Goal: Navigation & Orientation: Find specific page/section

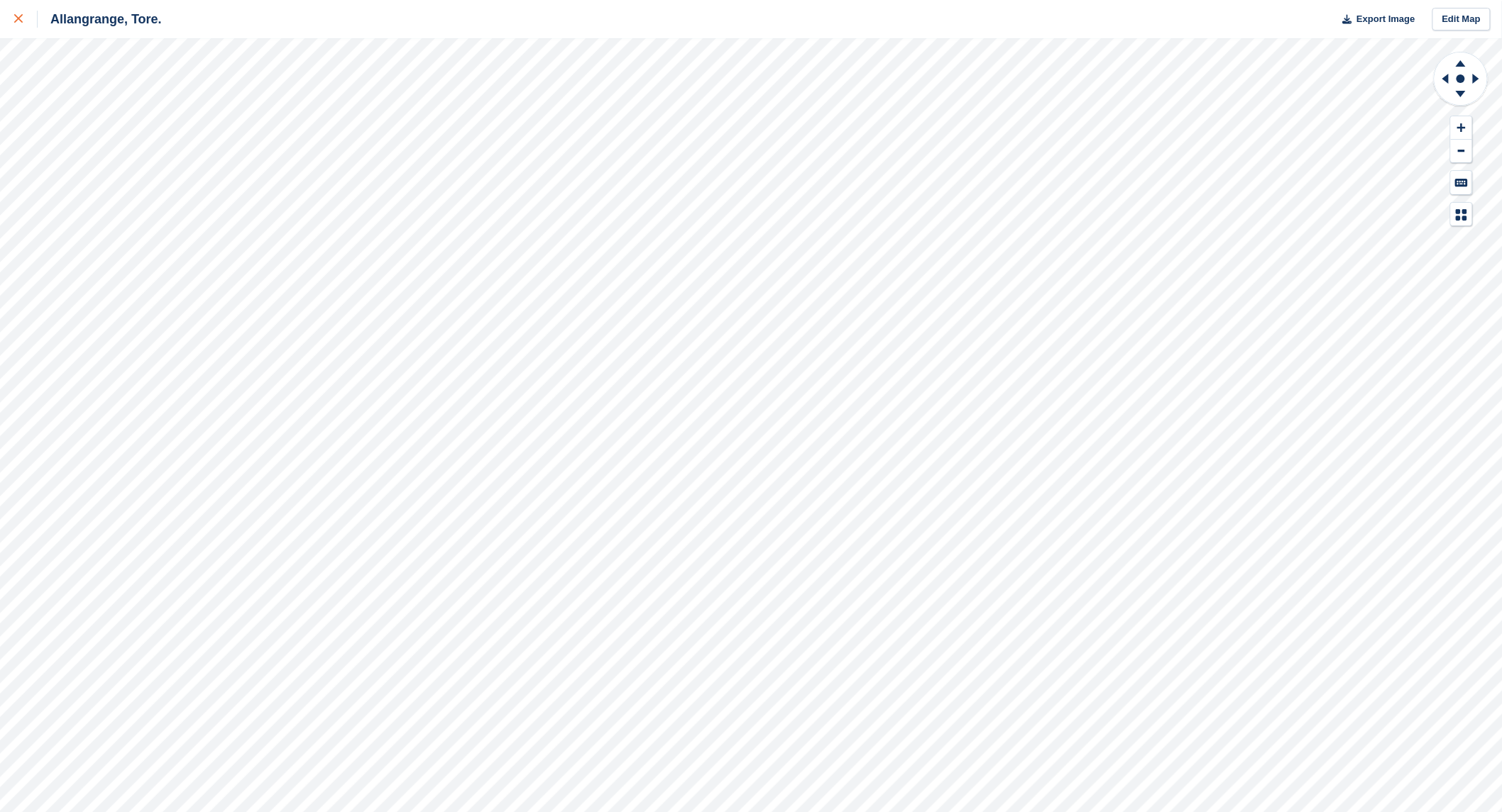
click at [14, 15] on icon at bounding box center [18, 18] width 9 height 9
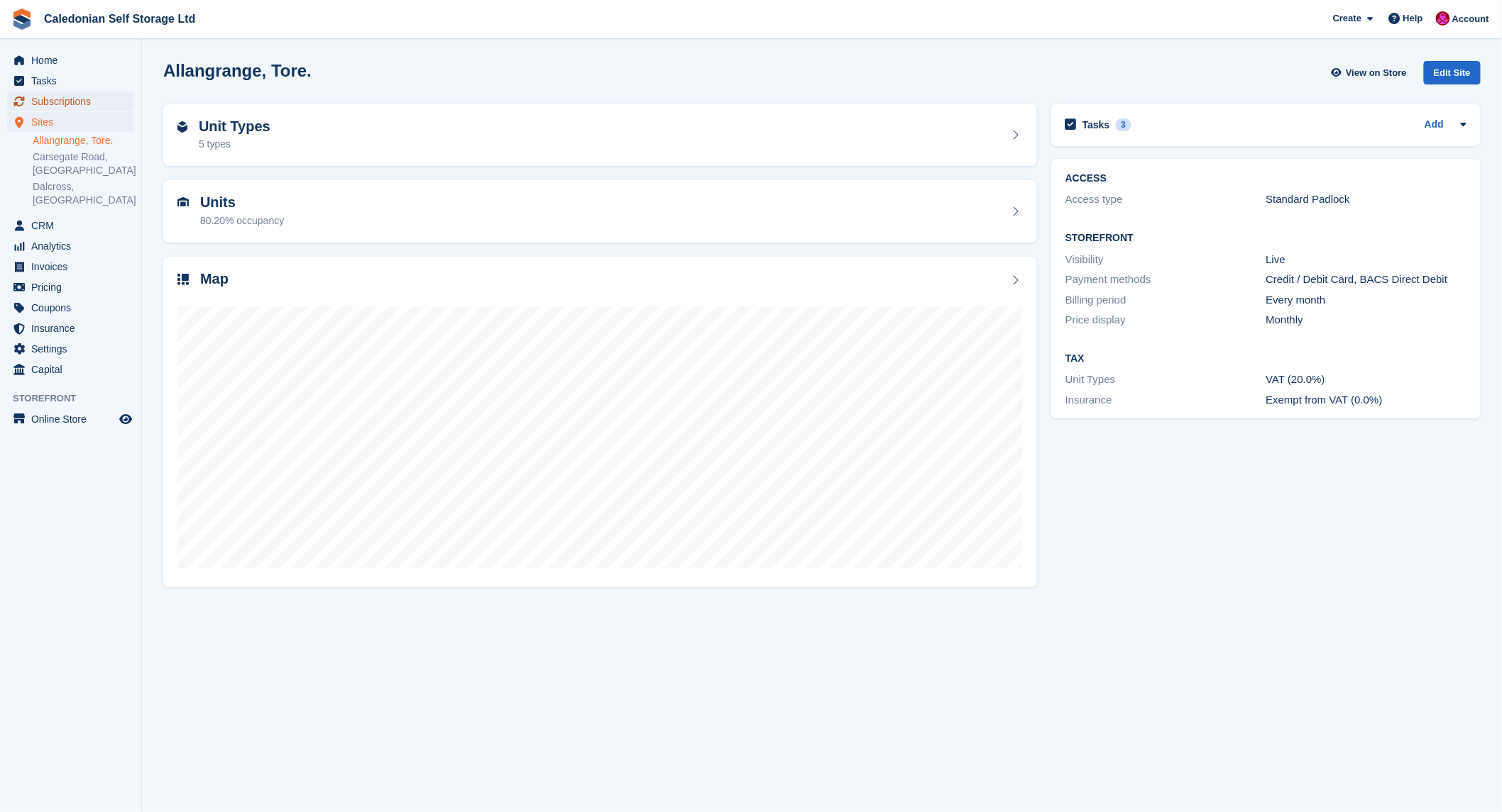
click at [53, 95] on span "Subscriptions" at bounding box center [73, 101] width 85 height 20
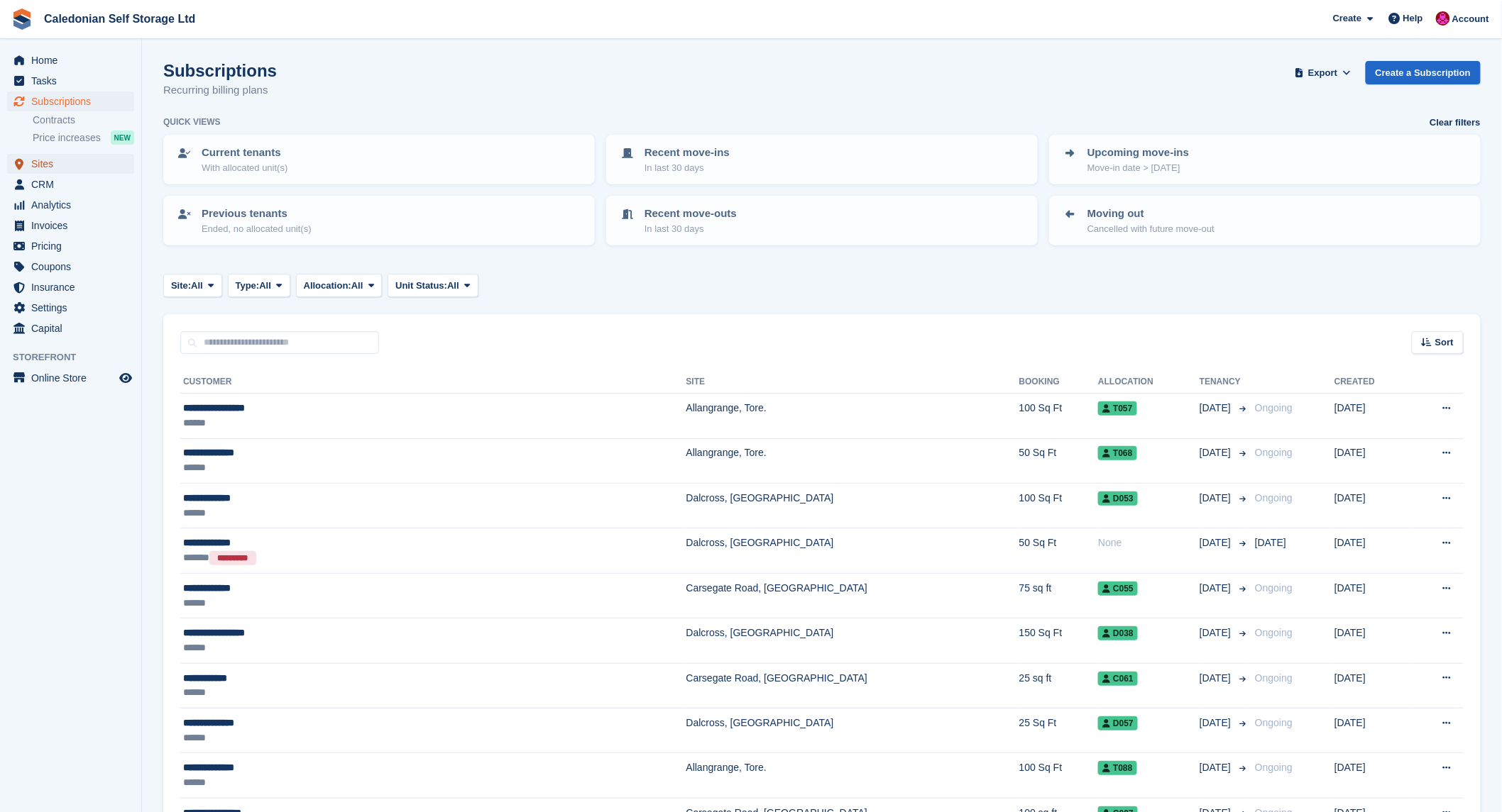
click at [51, 159] on span "Sites" at bounding box center [73, 164] width 85 height 20
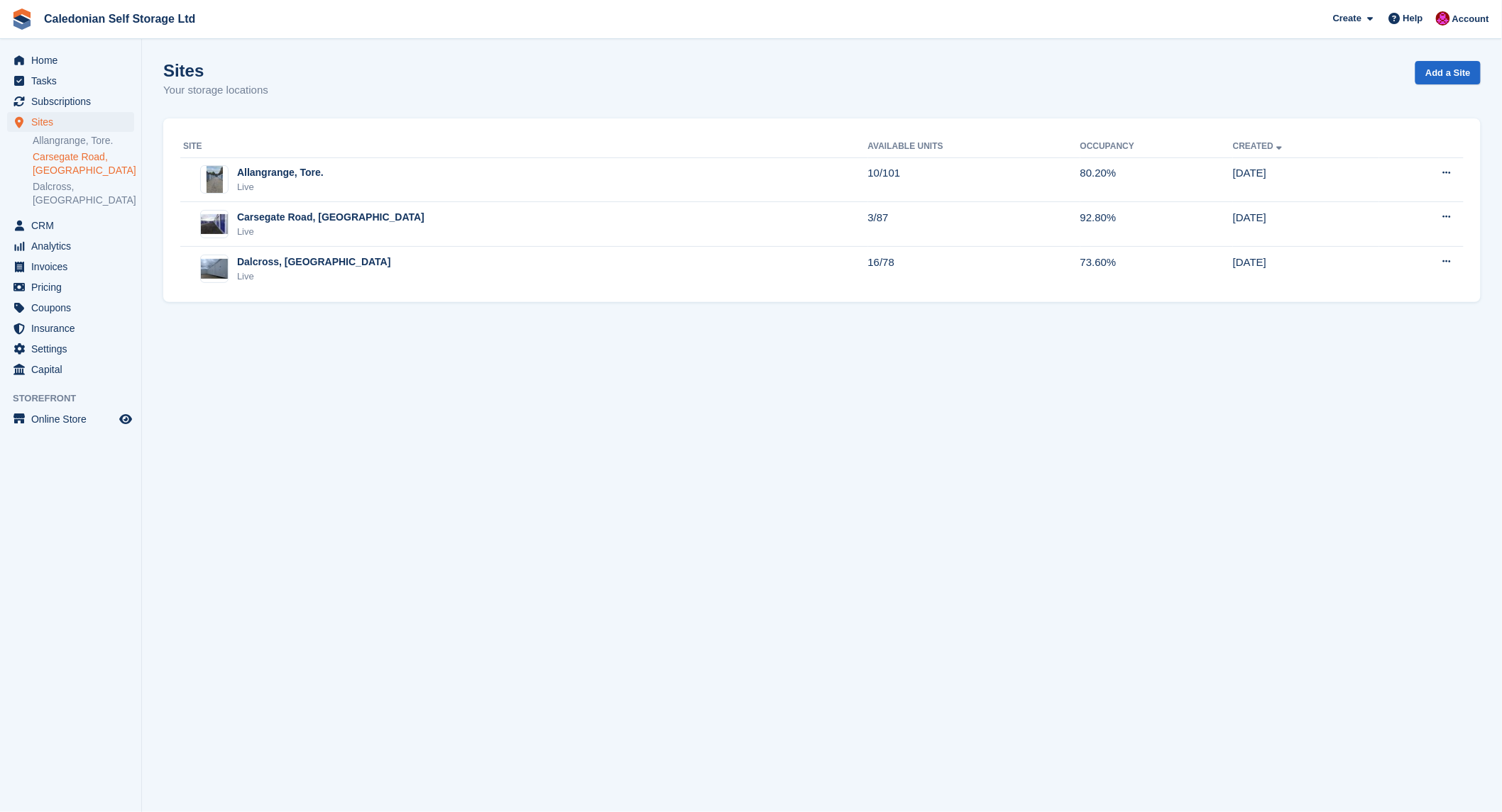
click at [58, 156] on link "Carsegate Road, [GEOGRAPHIC_DATA]" at bounding box center [83, 164] width 101 height 27
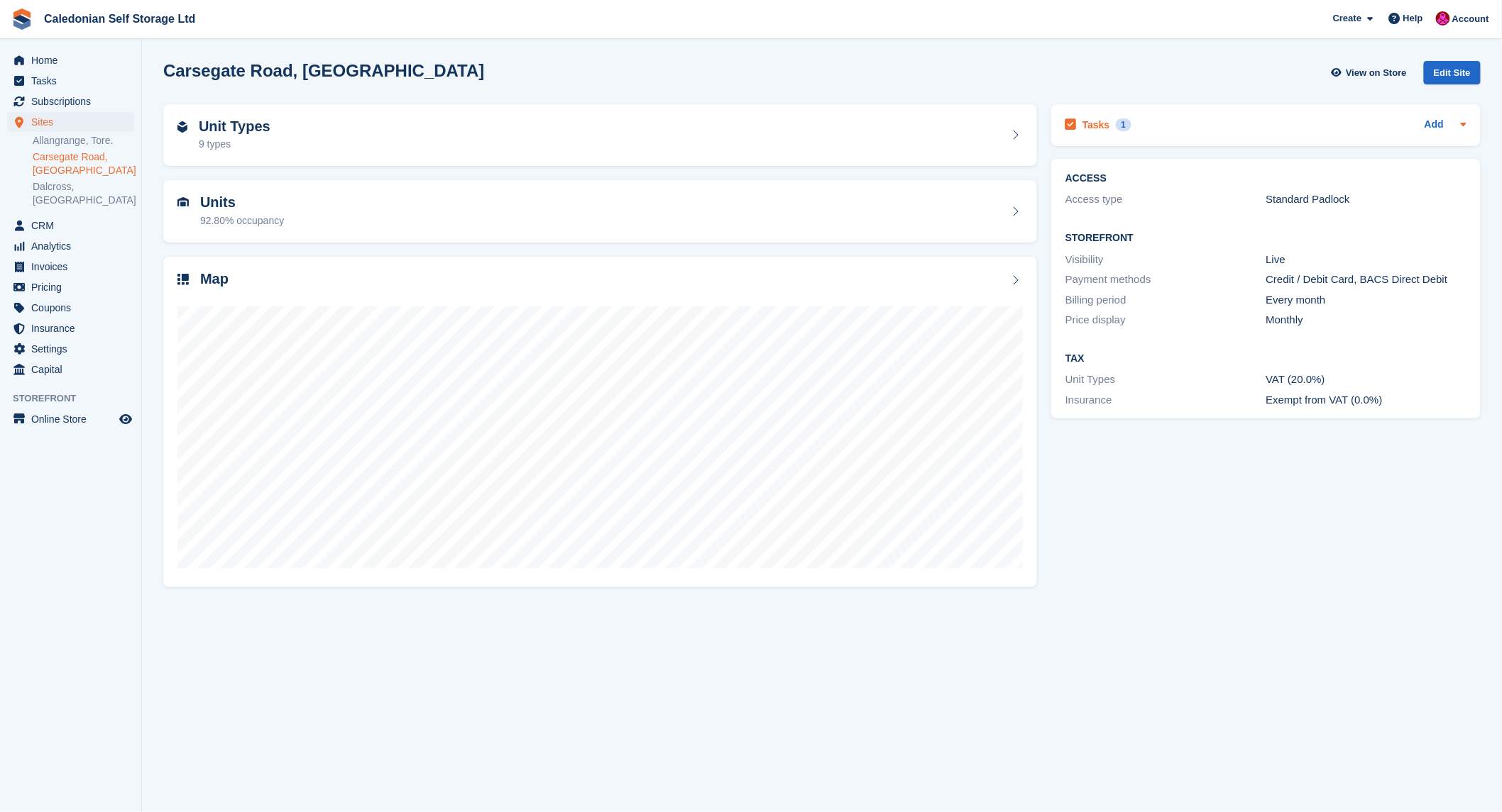
click at [1146, 121] on div "Tasks 1 Add" at bounding box center [1266, 125] width 401 height 19
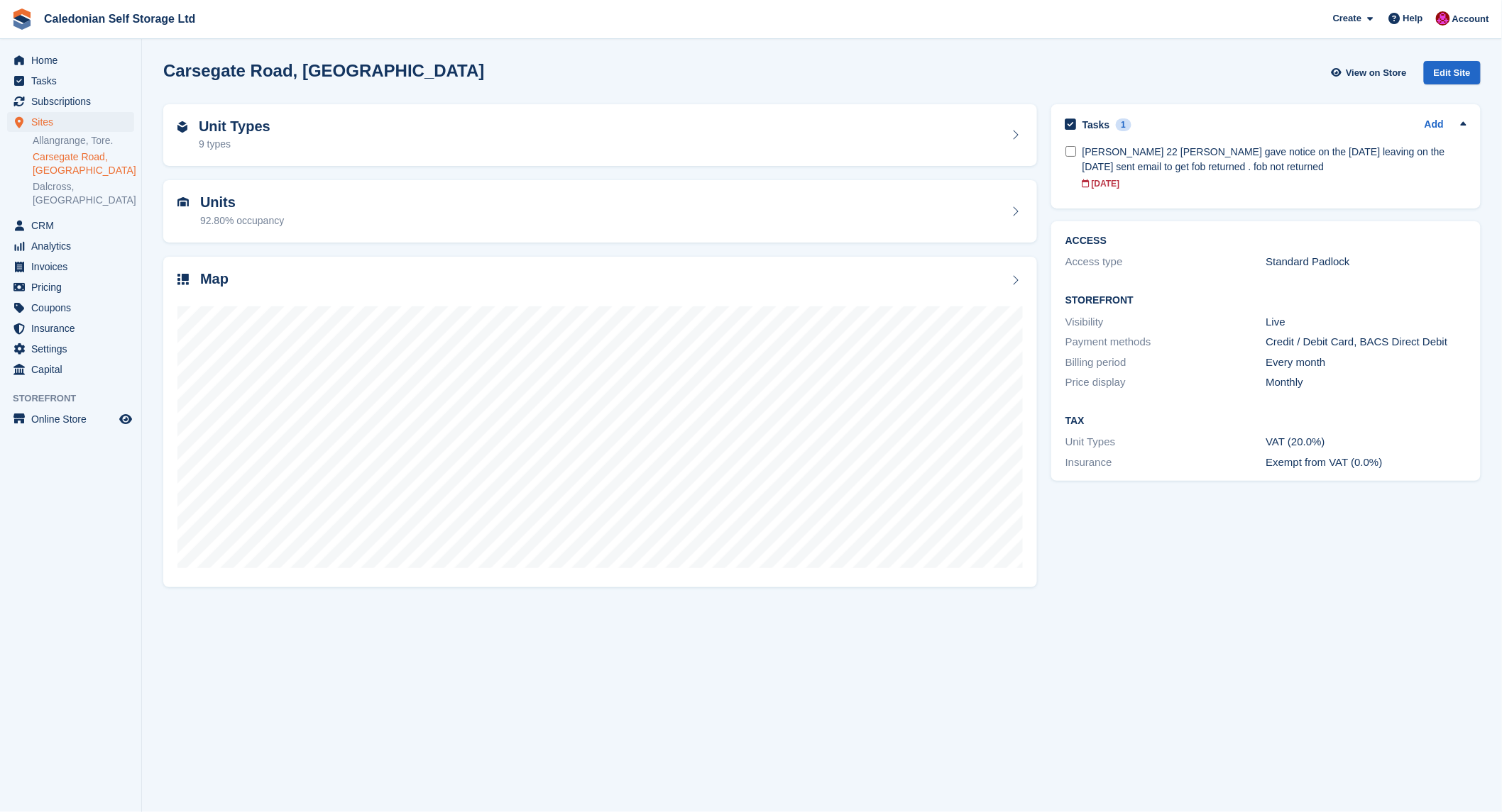
click at [1146, 121] on div "Tasks 1 Add" at bounding box center [1266, 125] width 401 height 19
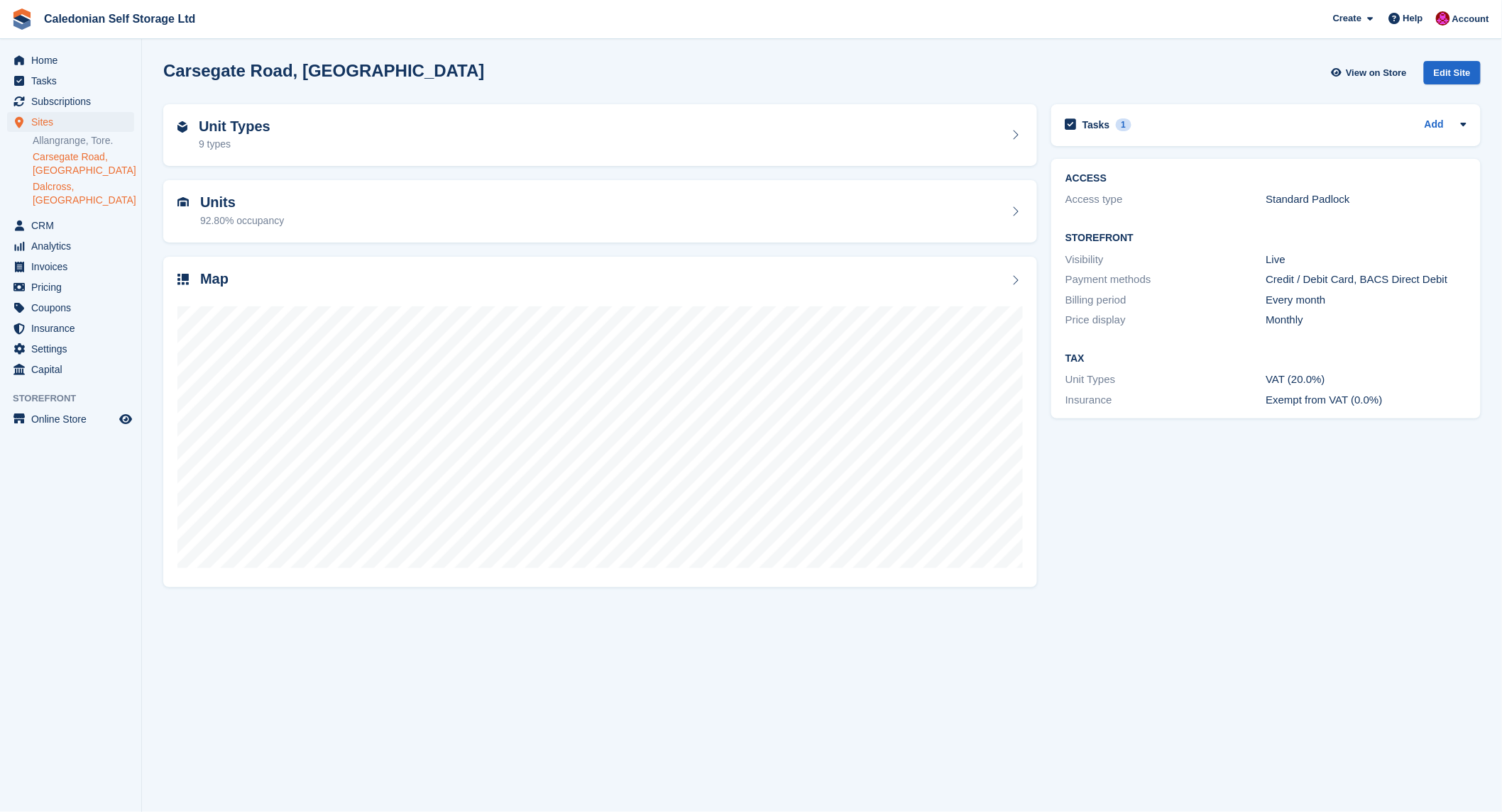
click at [59, 185] on link "Dalcross, [GEOGRAPHIC_DATA]" at bounding box center [83, 194] width 101 height 27
click at [39, 216] on span "CRM" at bounding box center [73, 225] width 85 height 20
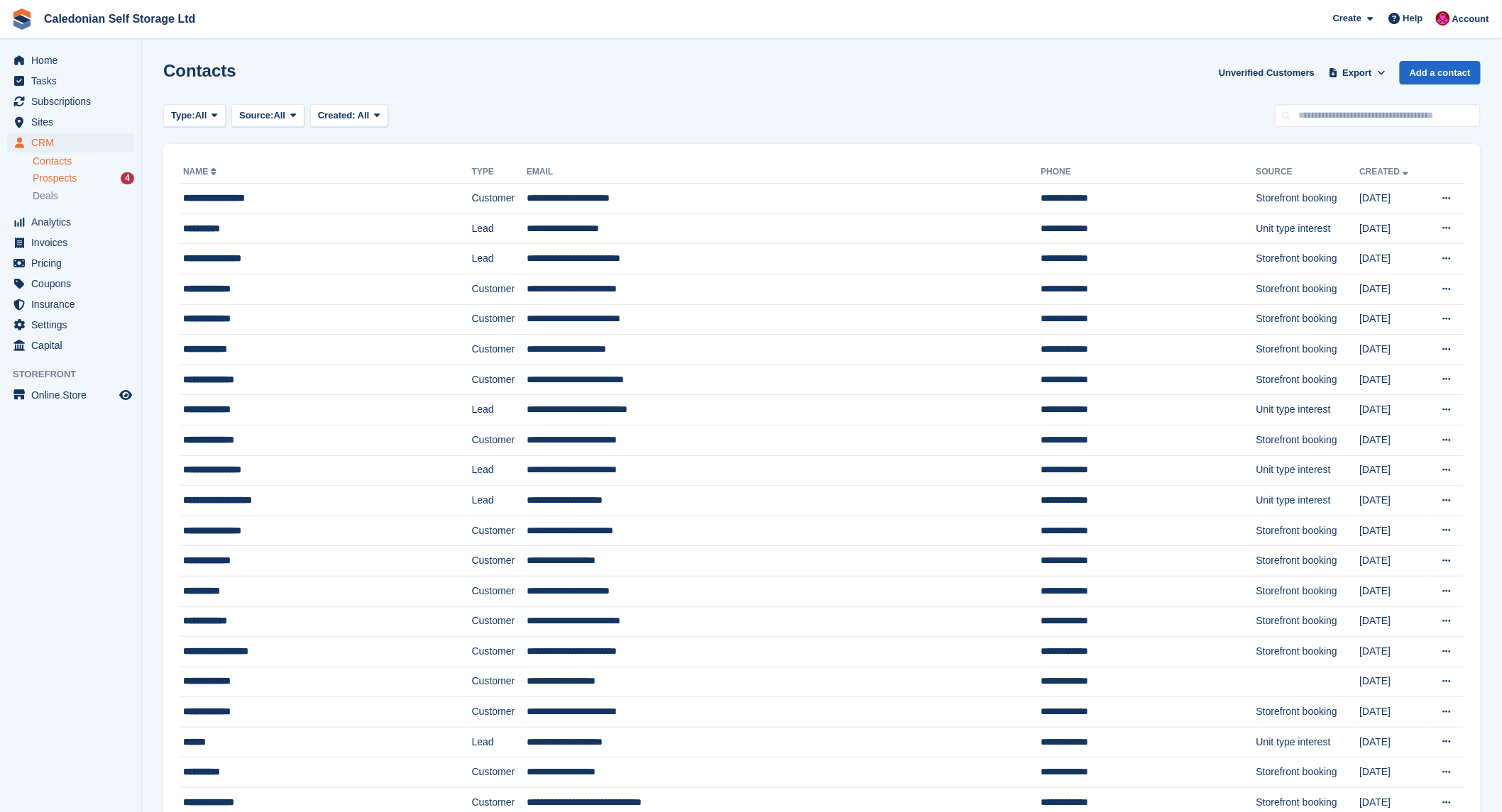
click at [65, 176] on span "Prospects" at bounding box center [55, 178] width 44 height 13
